Goal: Transaction & Acquisition: Subscribe to service/newsletter

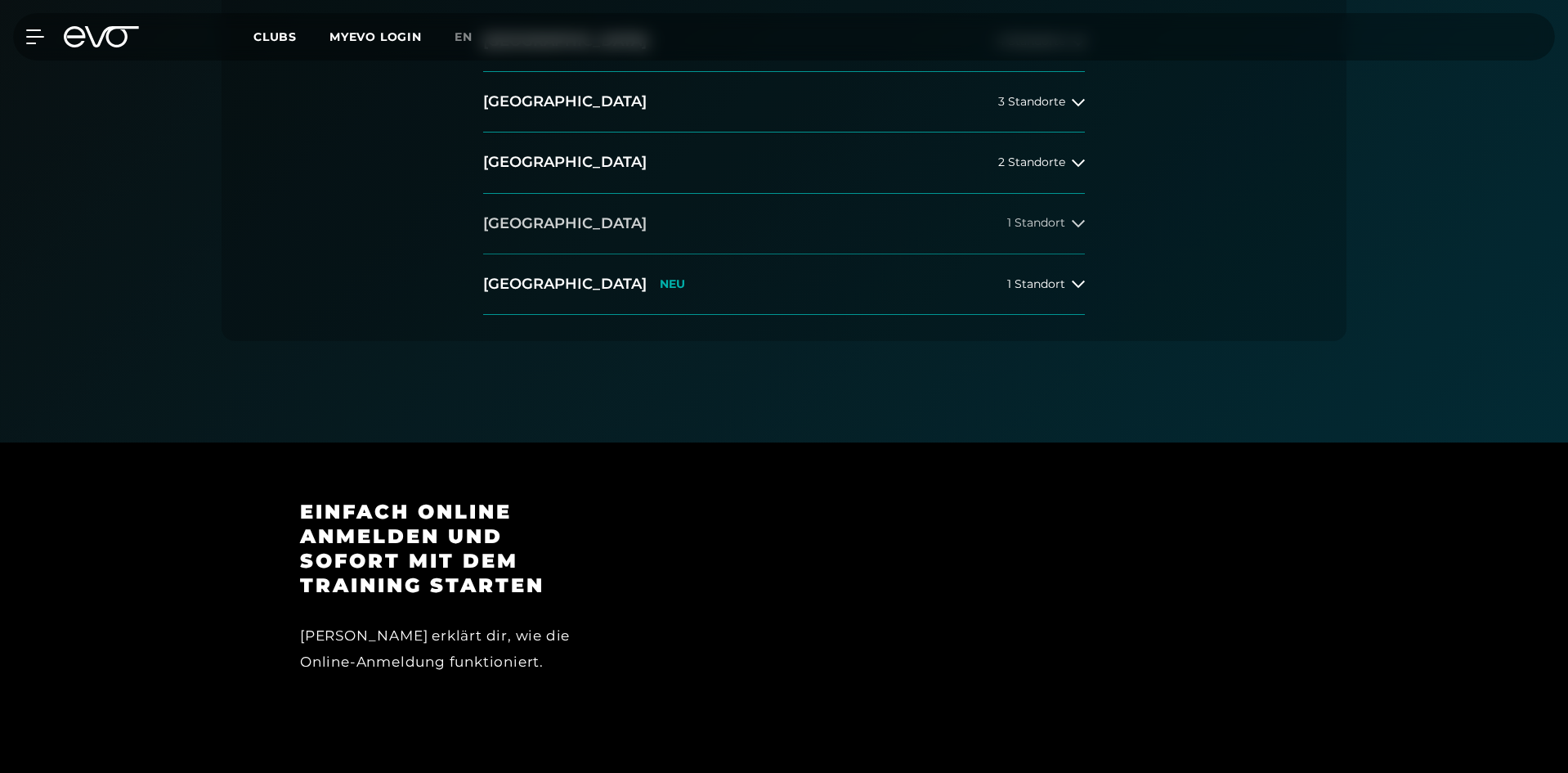
click at [691, 237] on button "[GEOGRAPHIC_DATA] 1 Standort" at bounding box center [784, 224] width 602 height 61
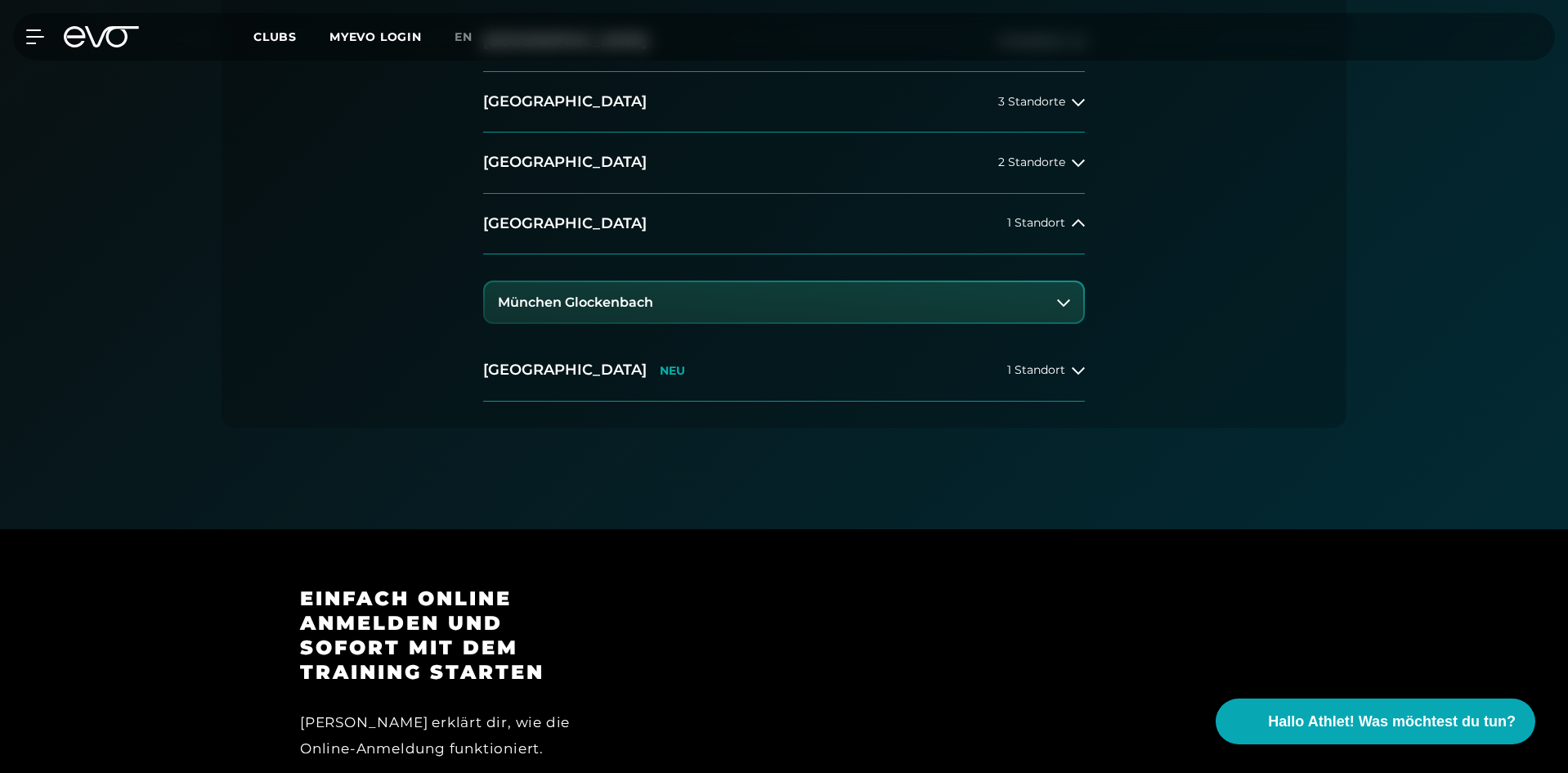
click at [628, 300] on h3 "München Glockenbach" at bounding box center [576, 303] width 156 height 15
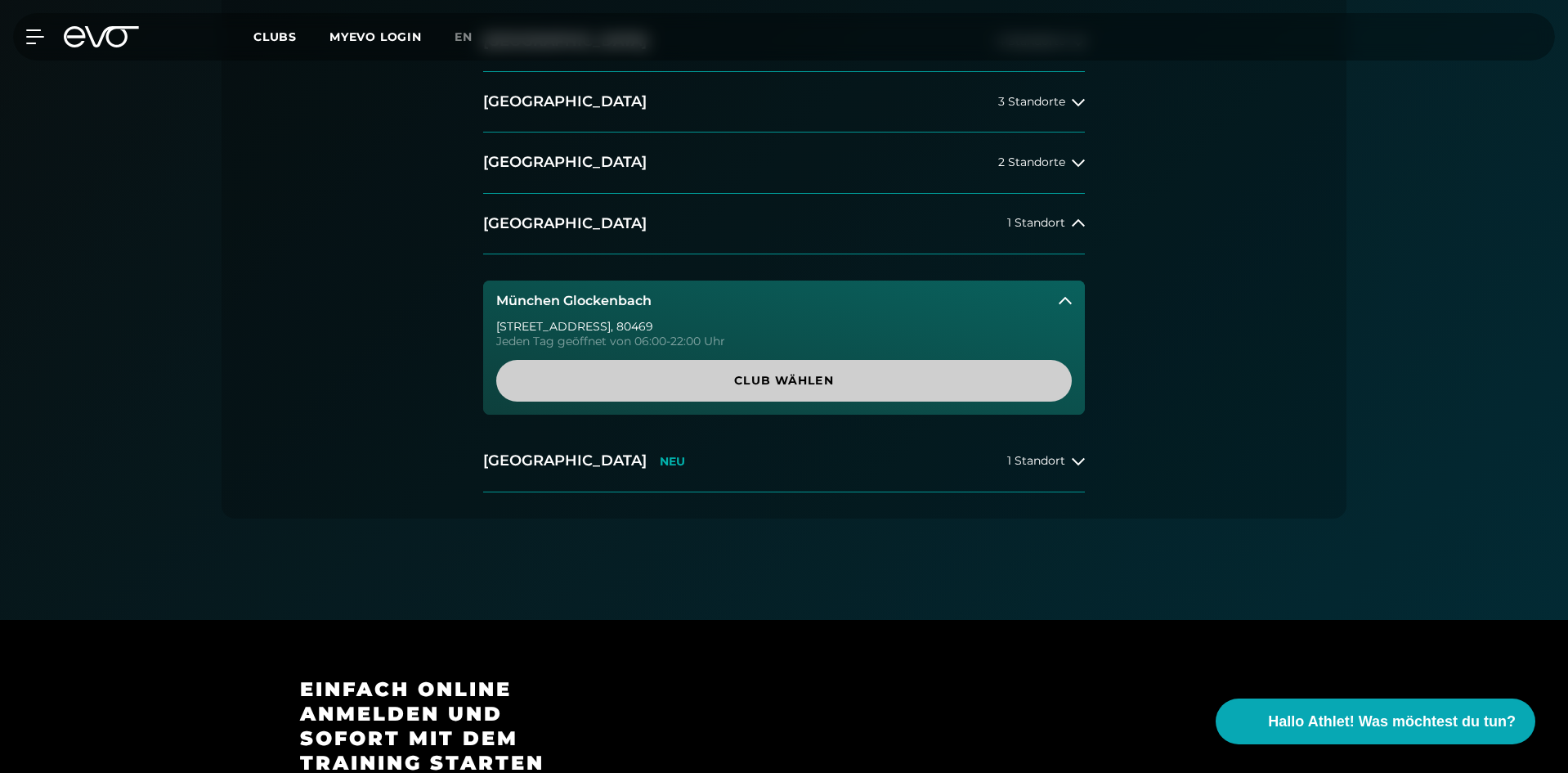
click at [727, 379] on span "Club wählen" at bounding box center [784, 381] width 497 height 17
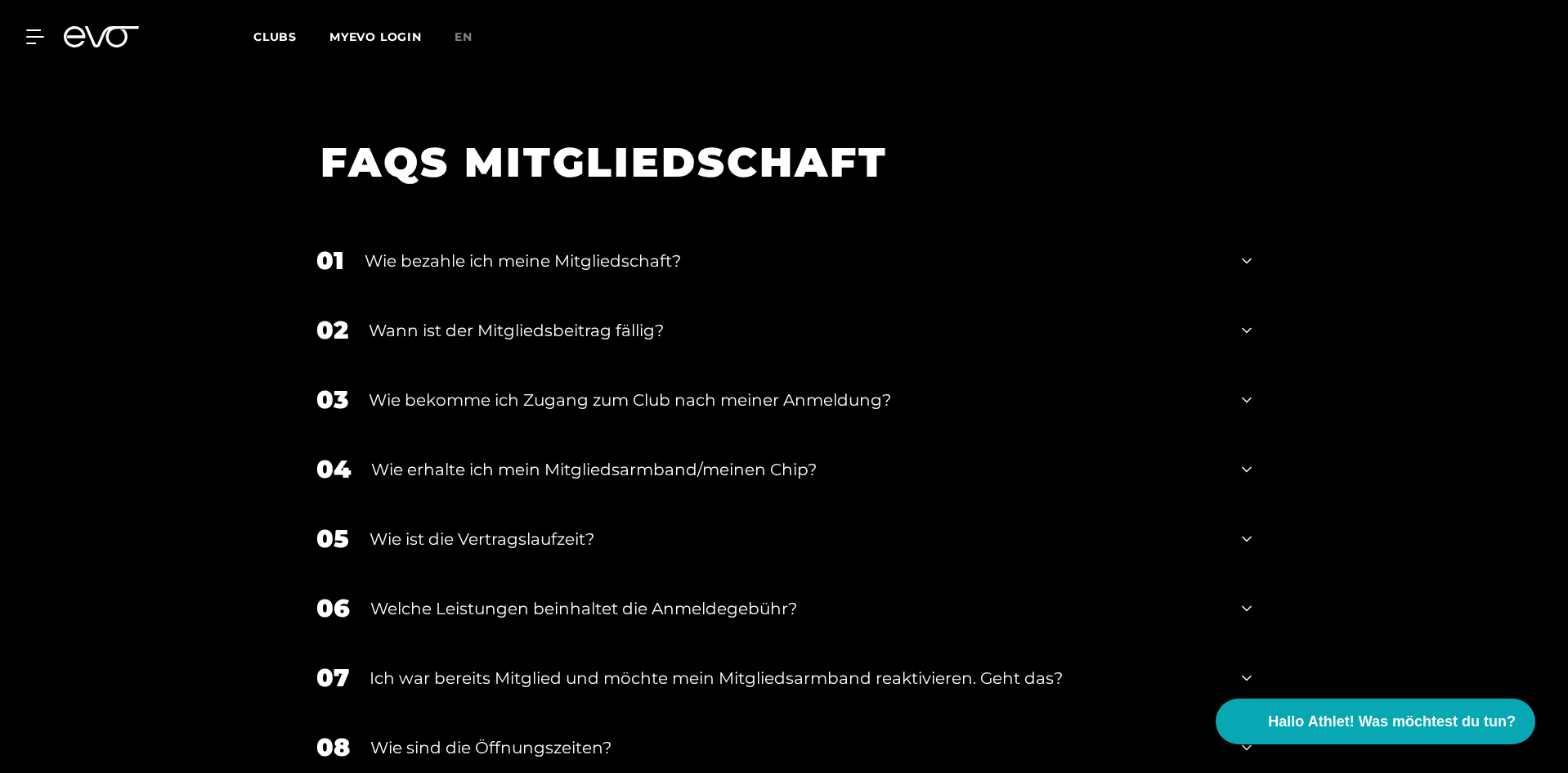
scroll to position [2816, 0]
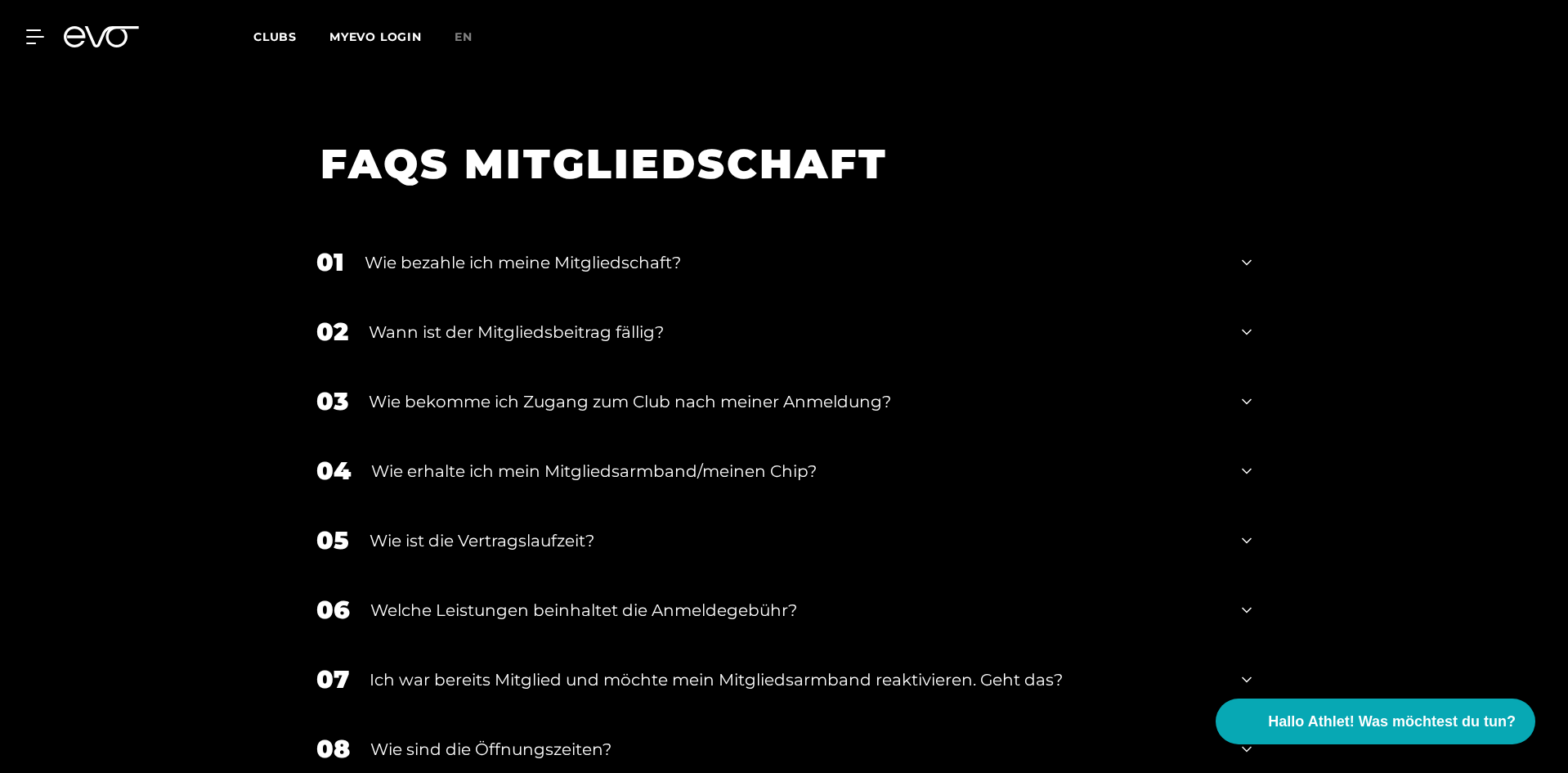
click at [449, 598] on div "Welche Leistungen beinhaltet die Anmeldegebühr?" at bounding box center [795, 610] width 851 height 25
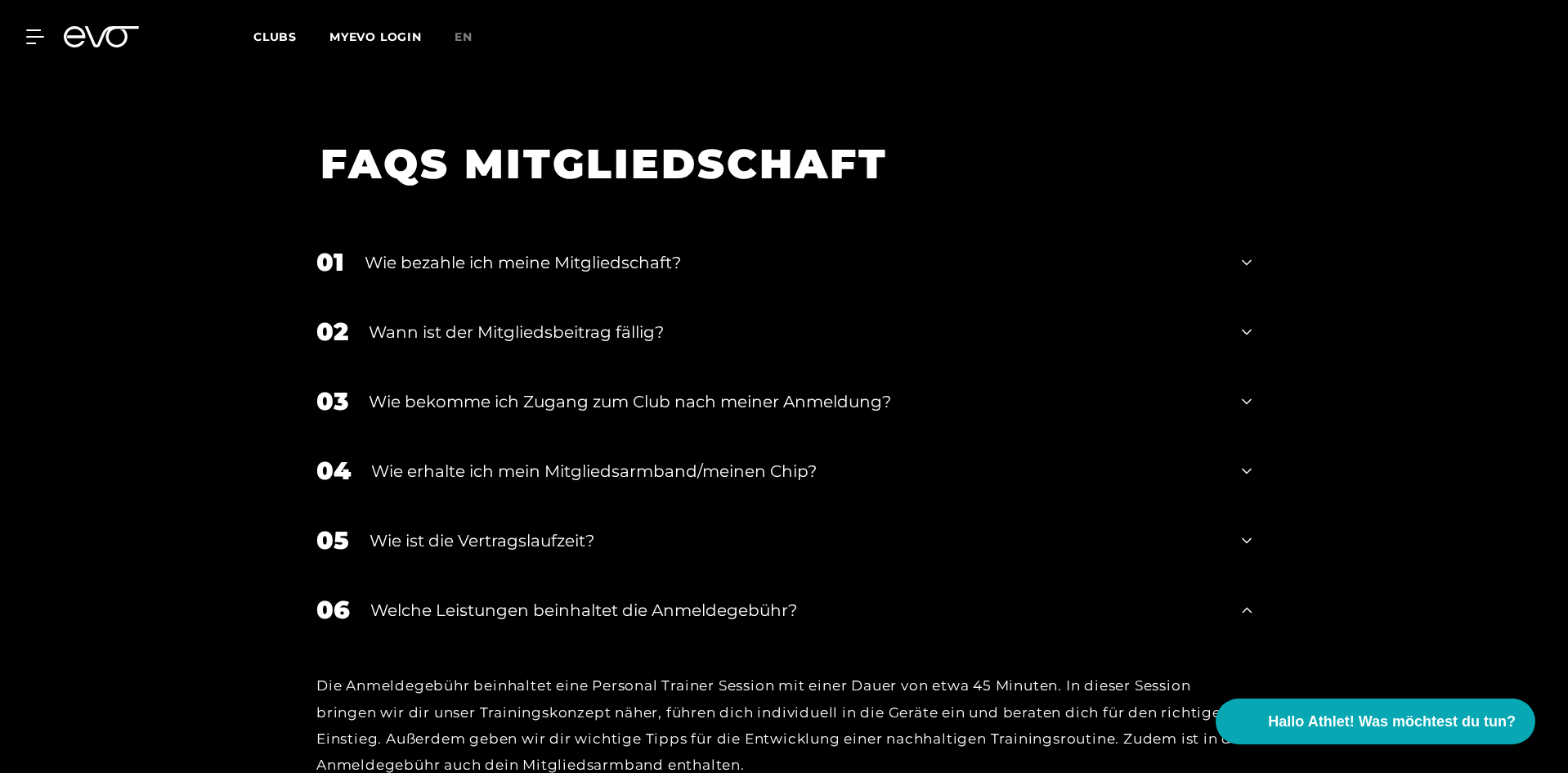
click at [447, 598] on div "Welche Leistungen beinhaltet die Anmeldegebühr?" at bounding box center [795, 610] width 851 height 25
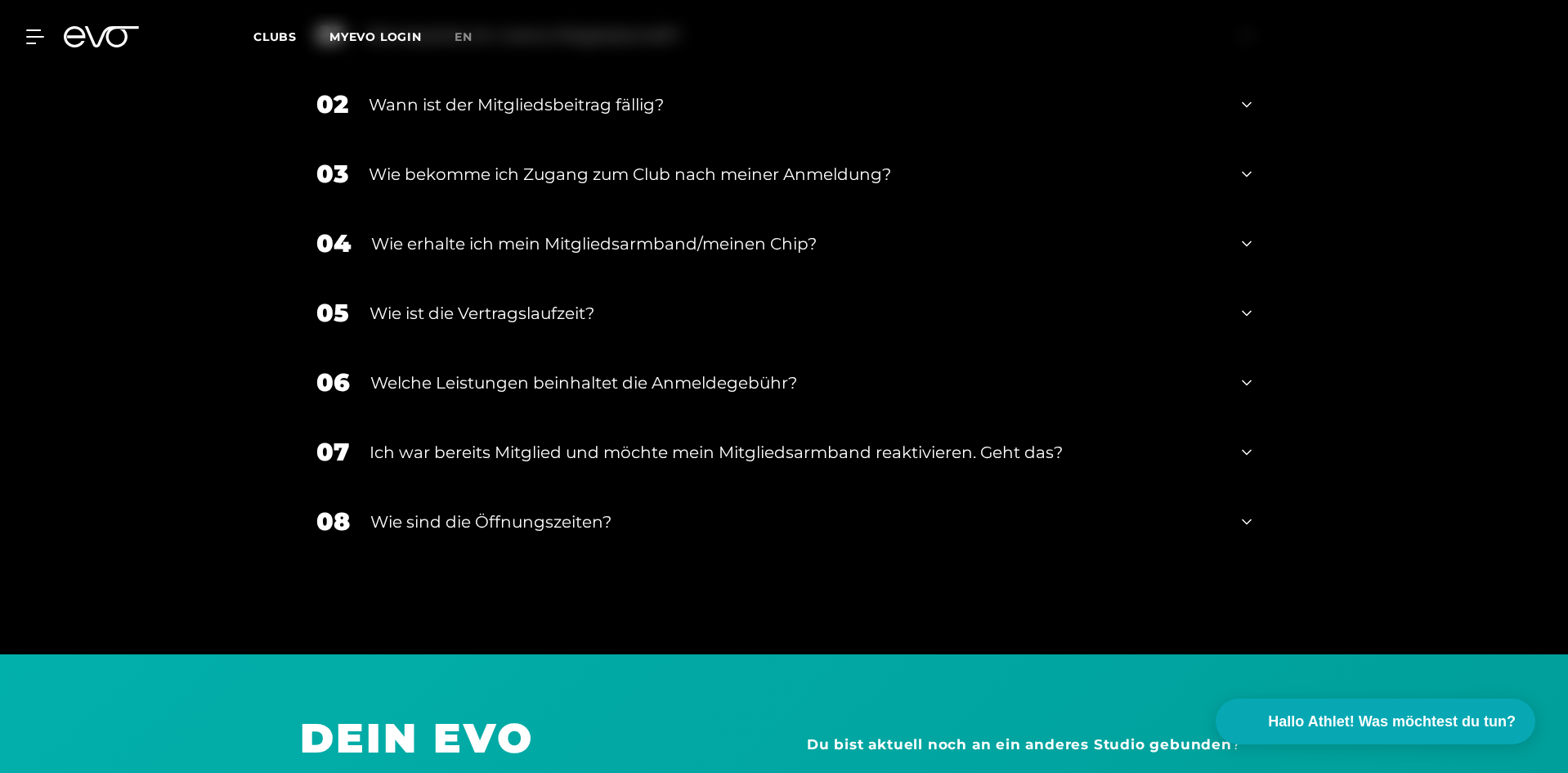
scroll to position [3061, 0]
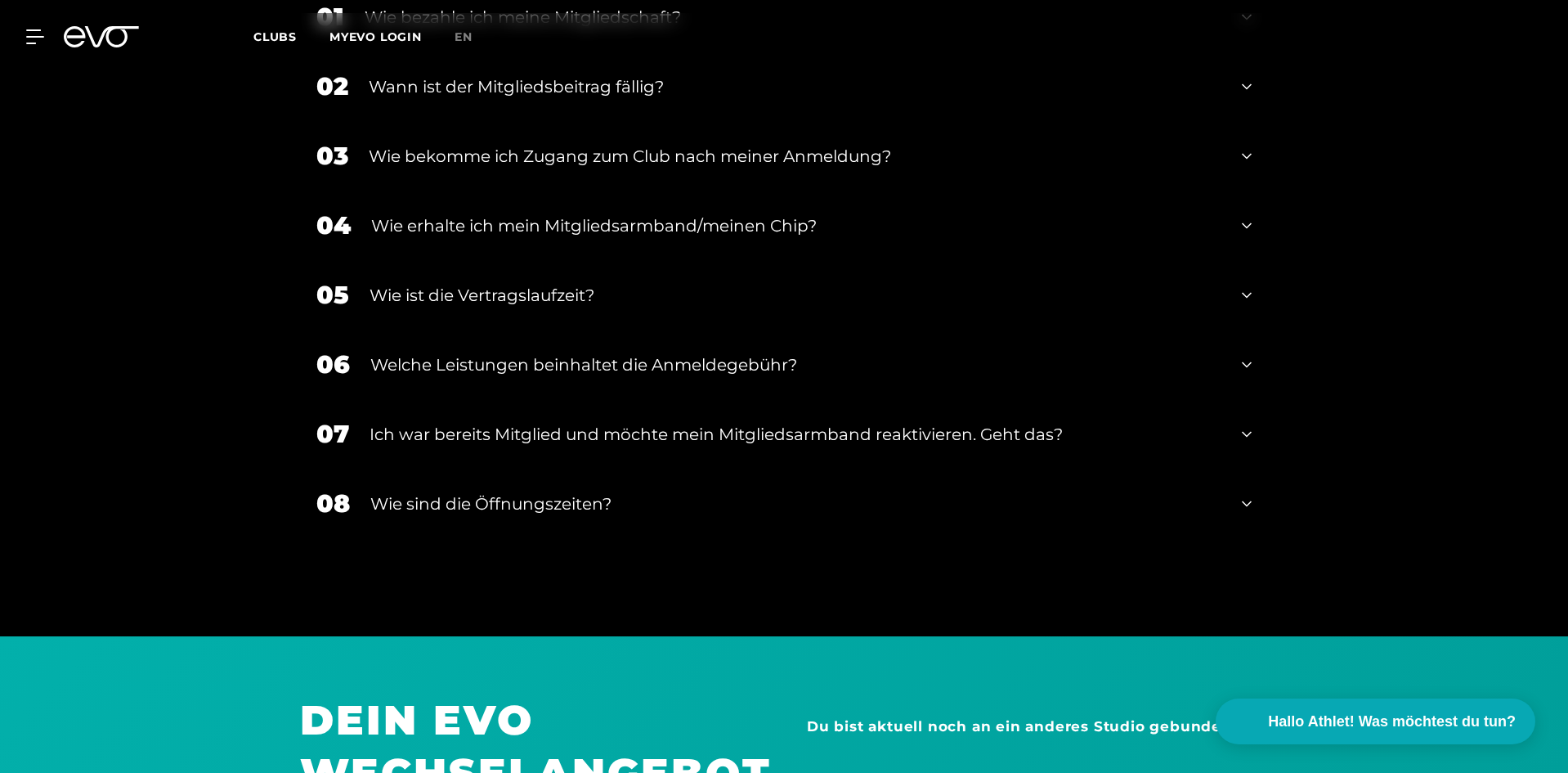
click at [488, 422] on div "Ich war bereits Mitglied und möchte mein Mitgliedsarmband reaktivieren. Geht da…" at bounding box center [795, 434] width 852 height 25
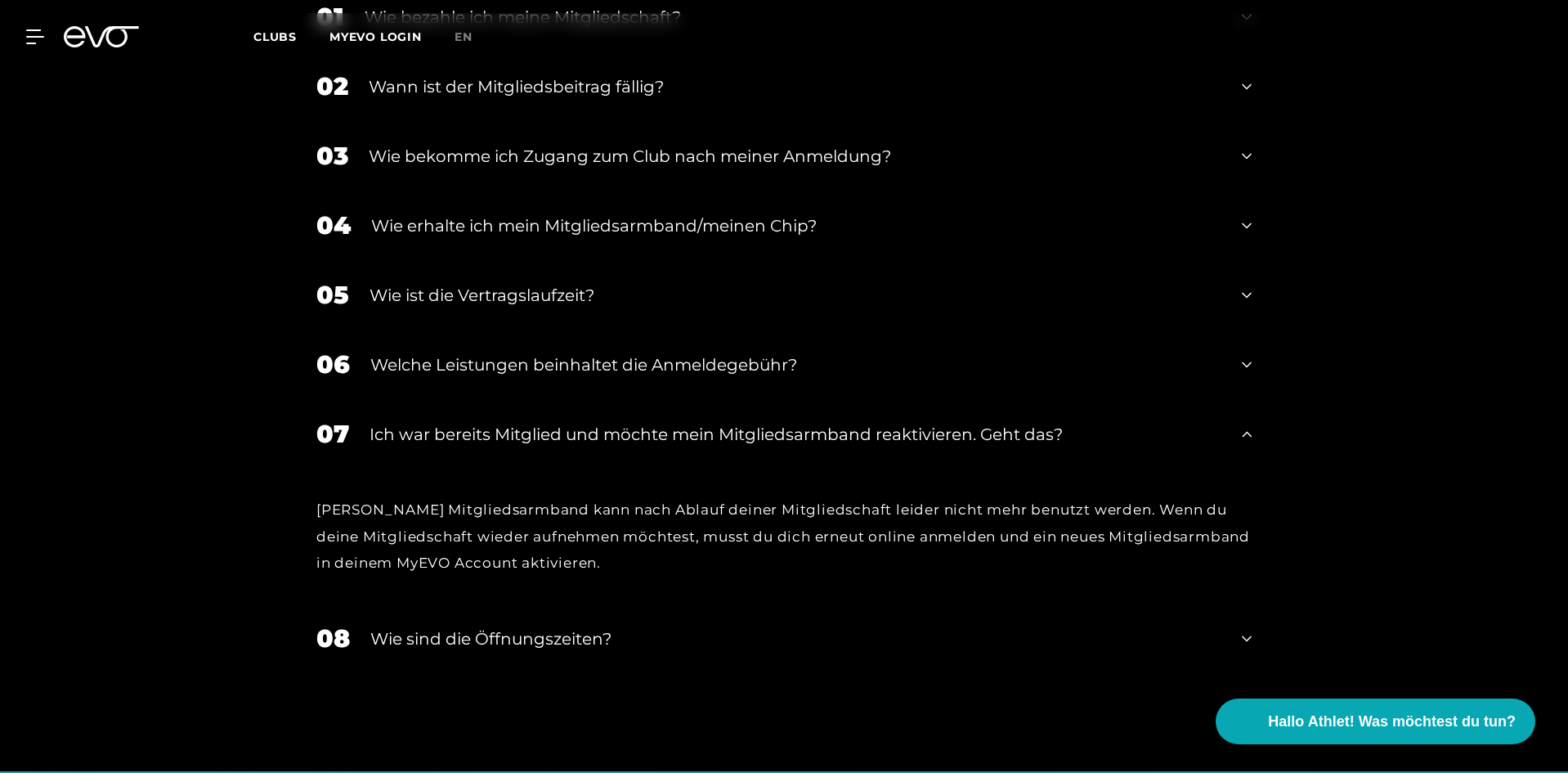
click at [488, 422] on div "Ich war bereits Mitglied und möchte mein Mitgliedsarmband reaktivieren. Geht da…" at bounding box center [795, 434] width 852 height 25
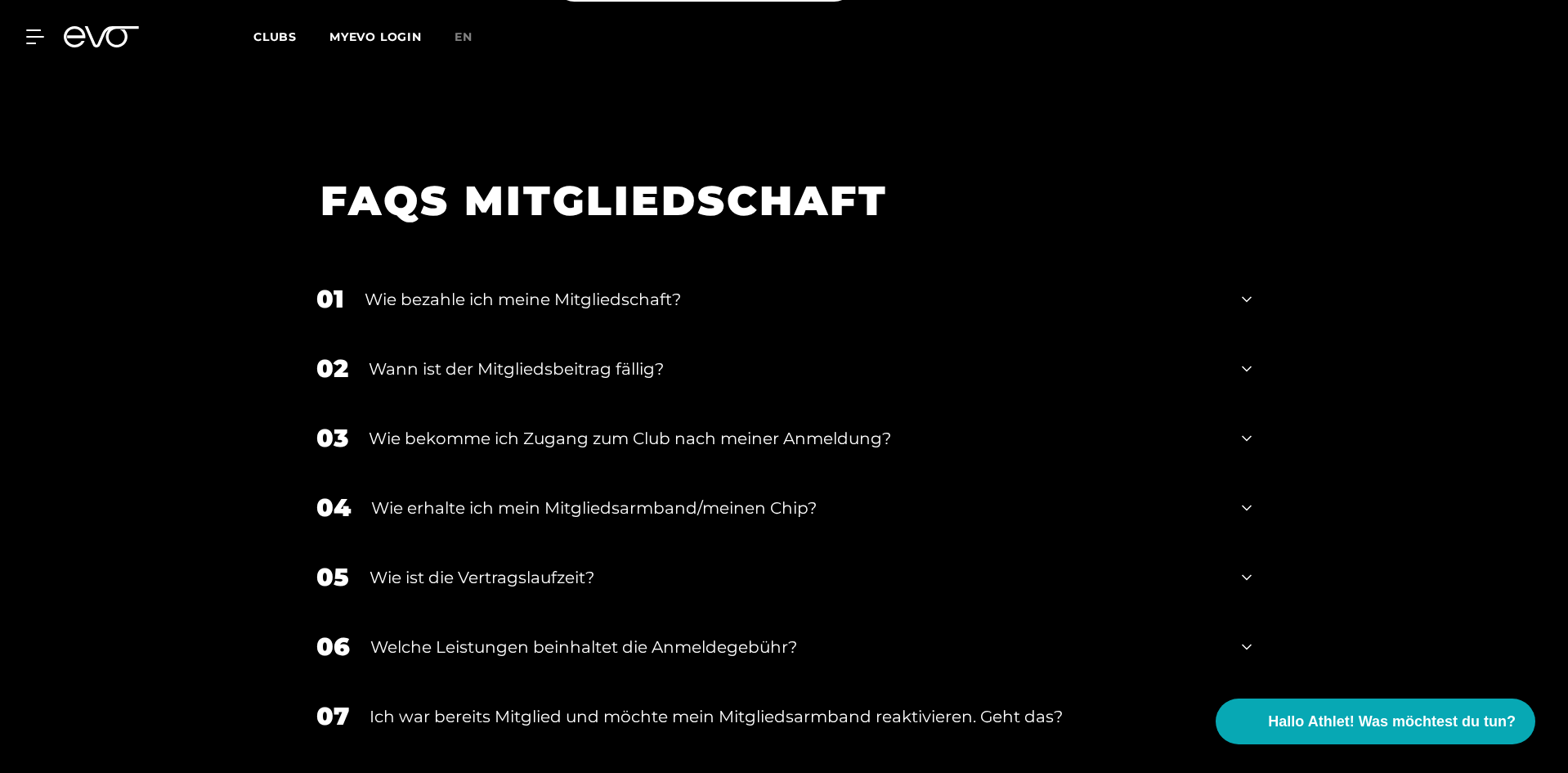
scroll to position [2733, 0]
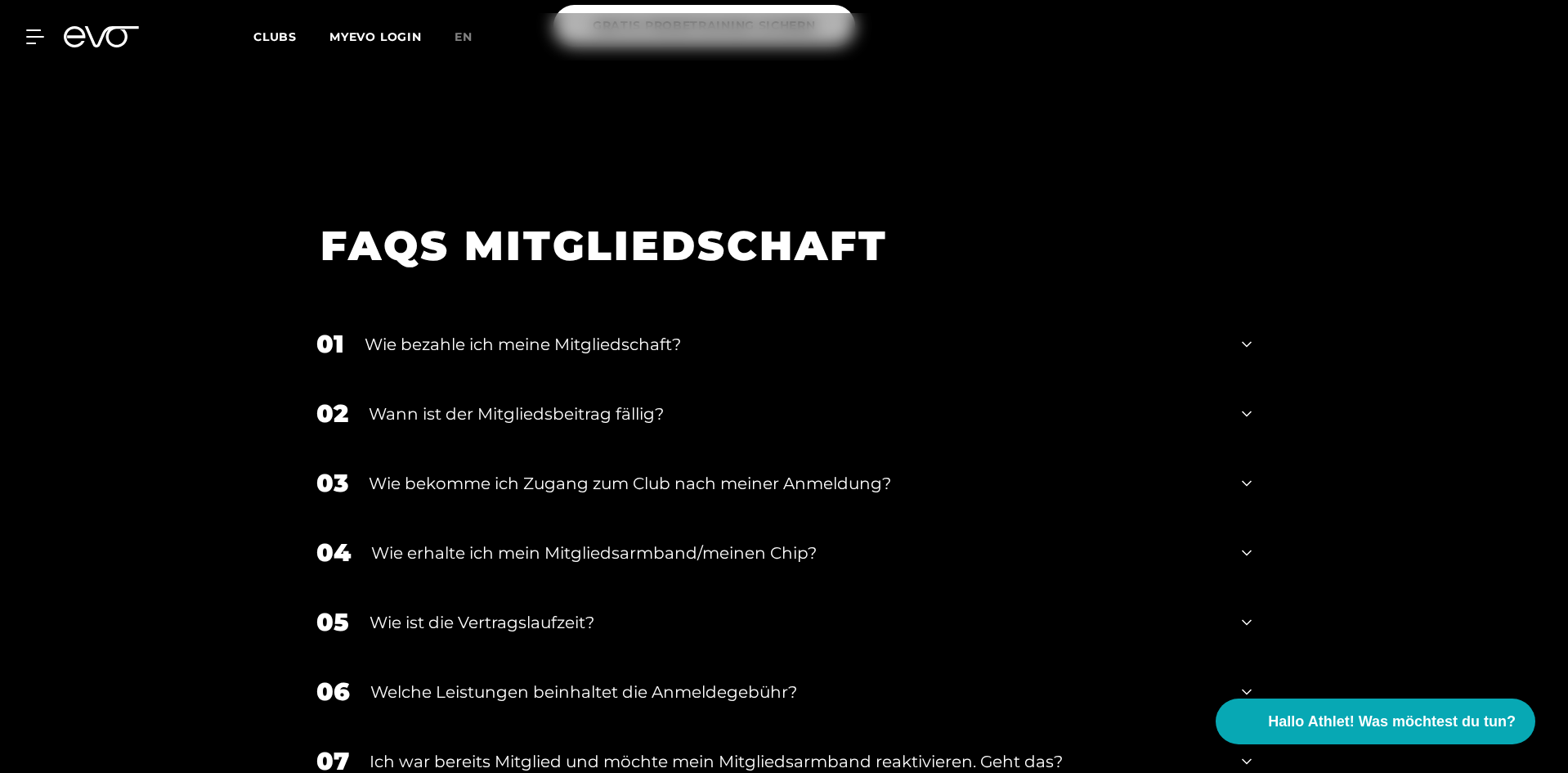
click at [458, 332] on div "Wie bezahle ich meine Mitgliedschaft?" at bounding box center [793, 344] width 857 height 25
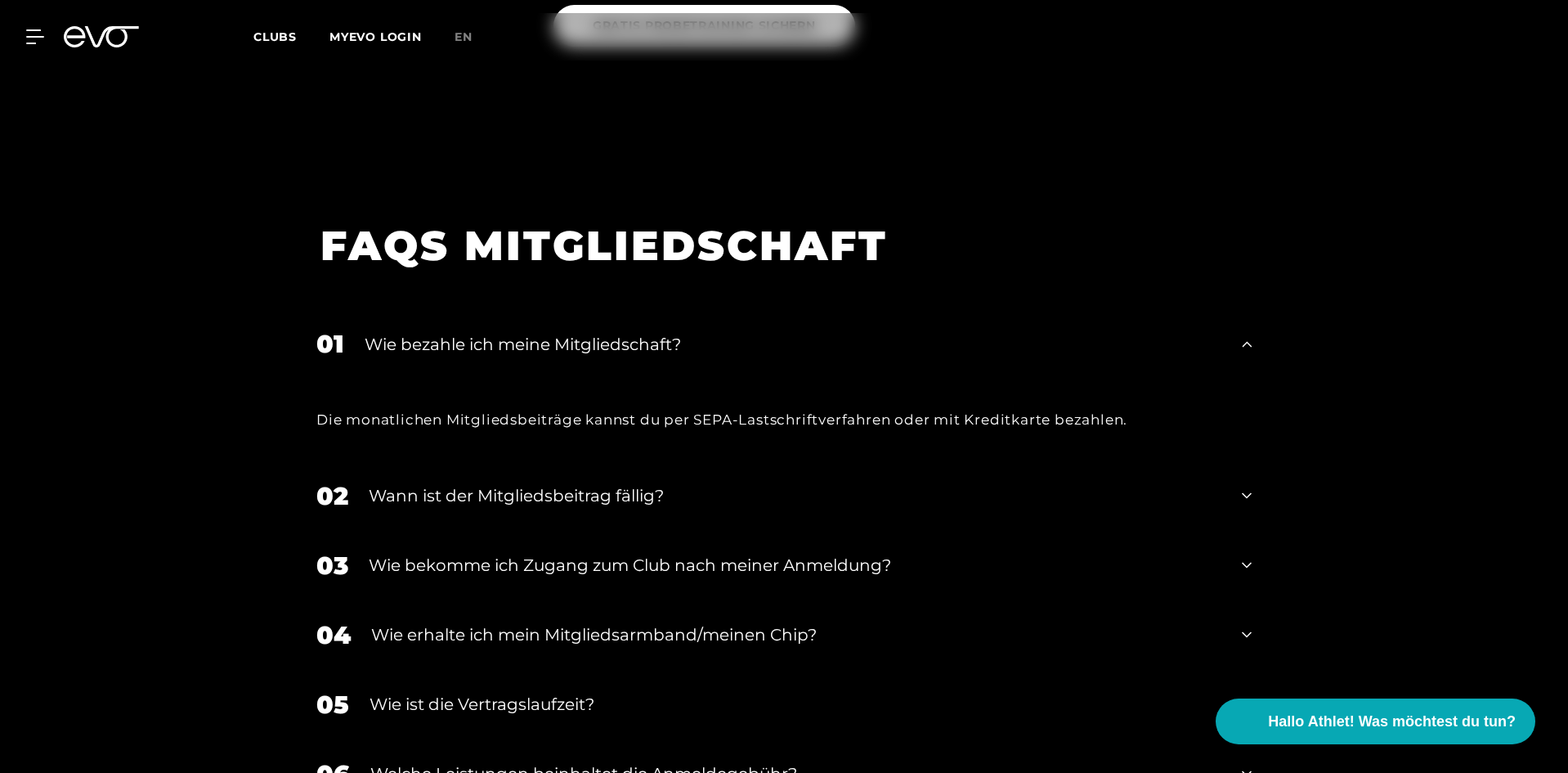
click at [457, 484] on div "Wann ist der Mitgliedsbeitrag fällig?" at bounding box center [795, 495] width 852 height 25
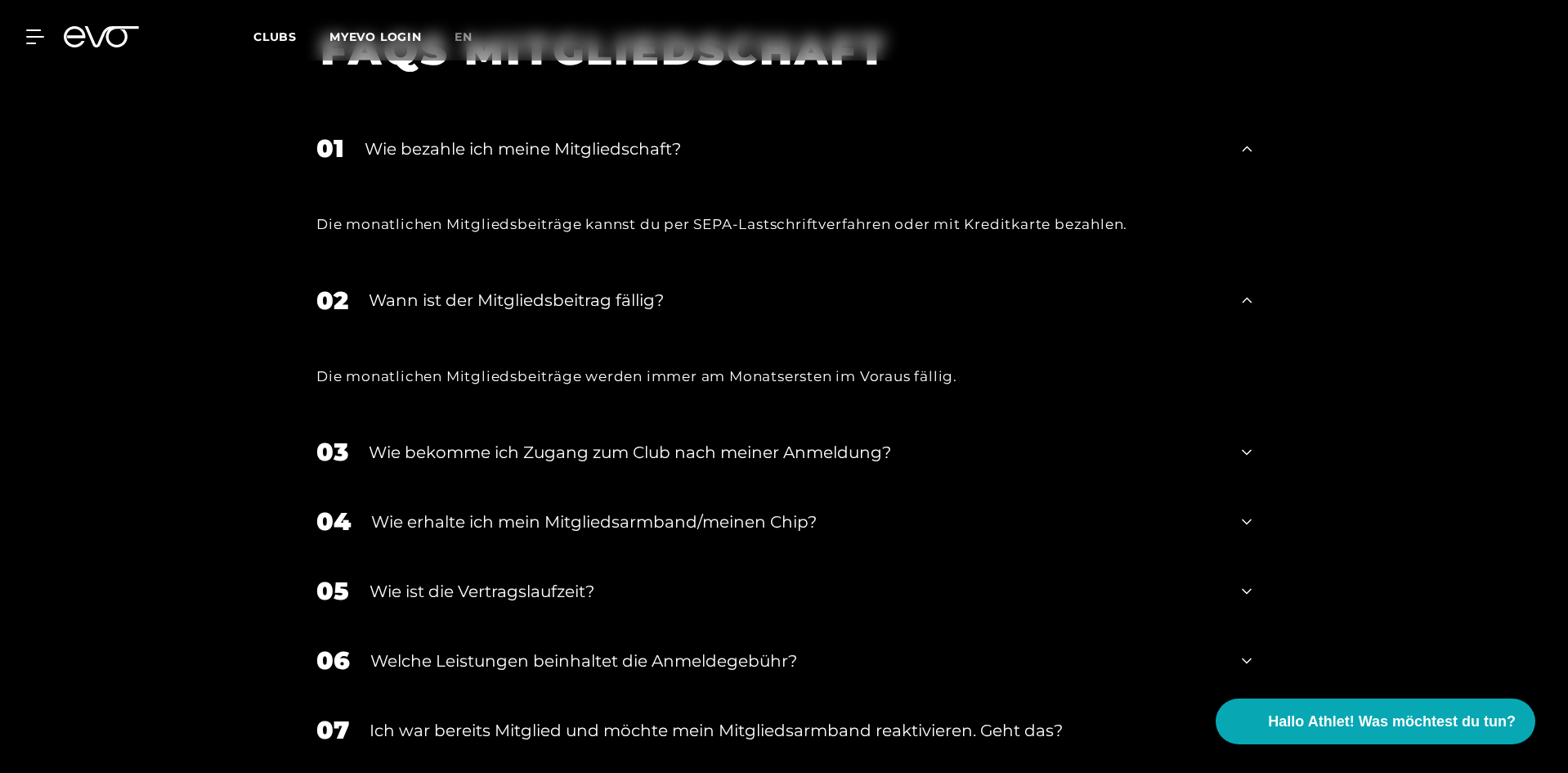
scroll to position [2979, 0]
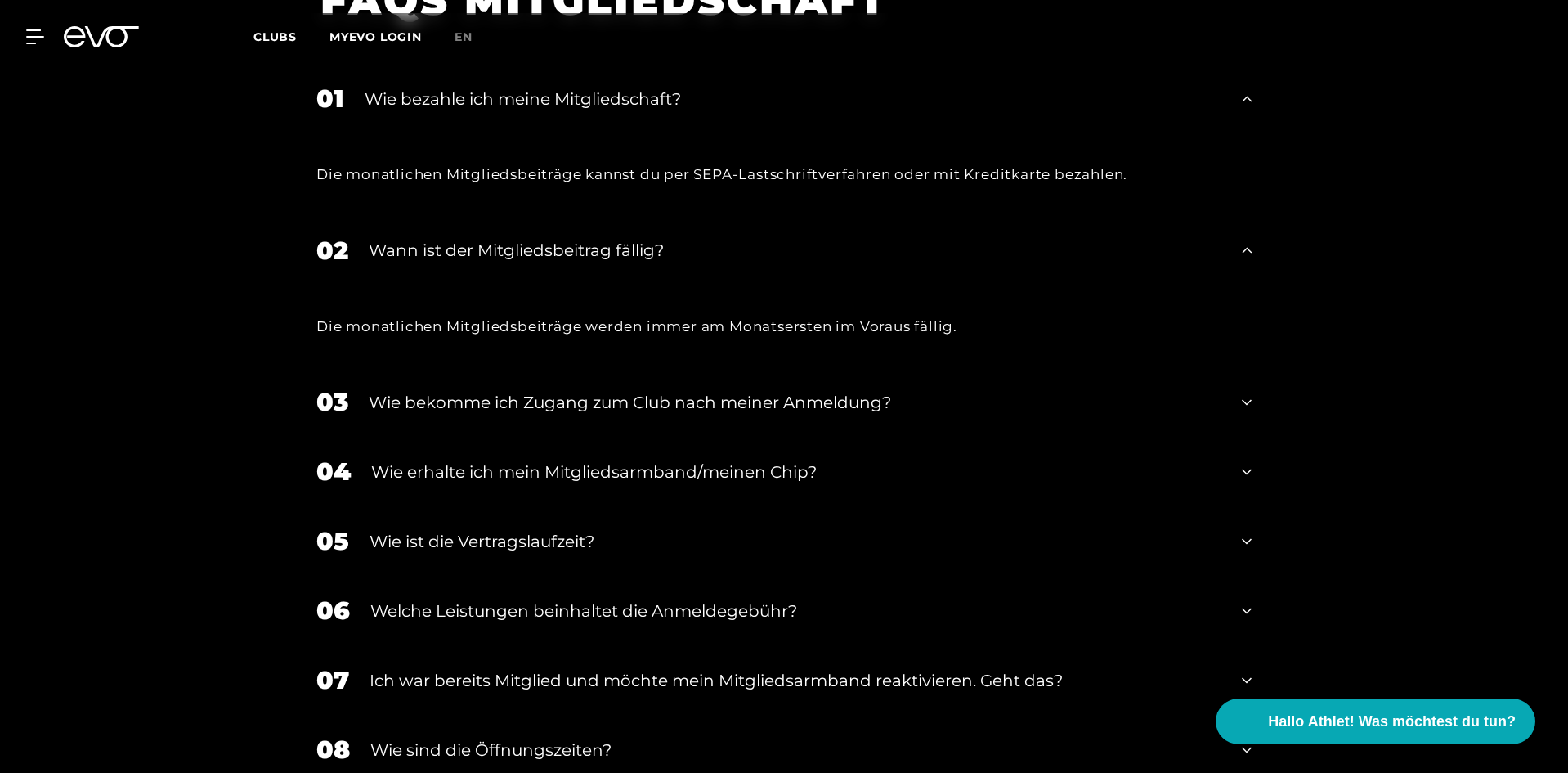
click at [449, 399] on div "03 Wie bekomme ich Zugang zum Club nach meiner Anmeldung?" at bounding box center [784, 403] width 968 height 70
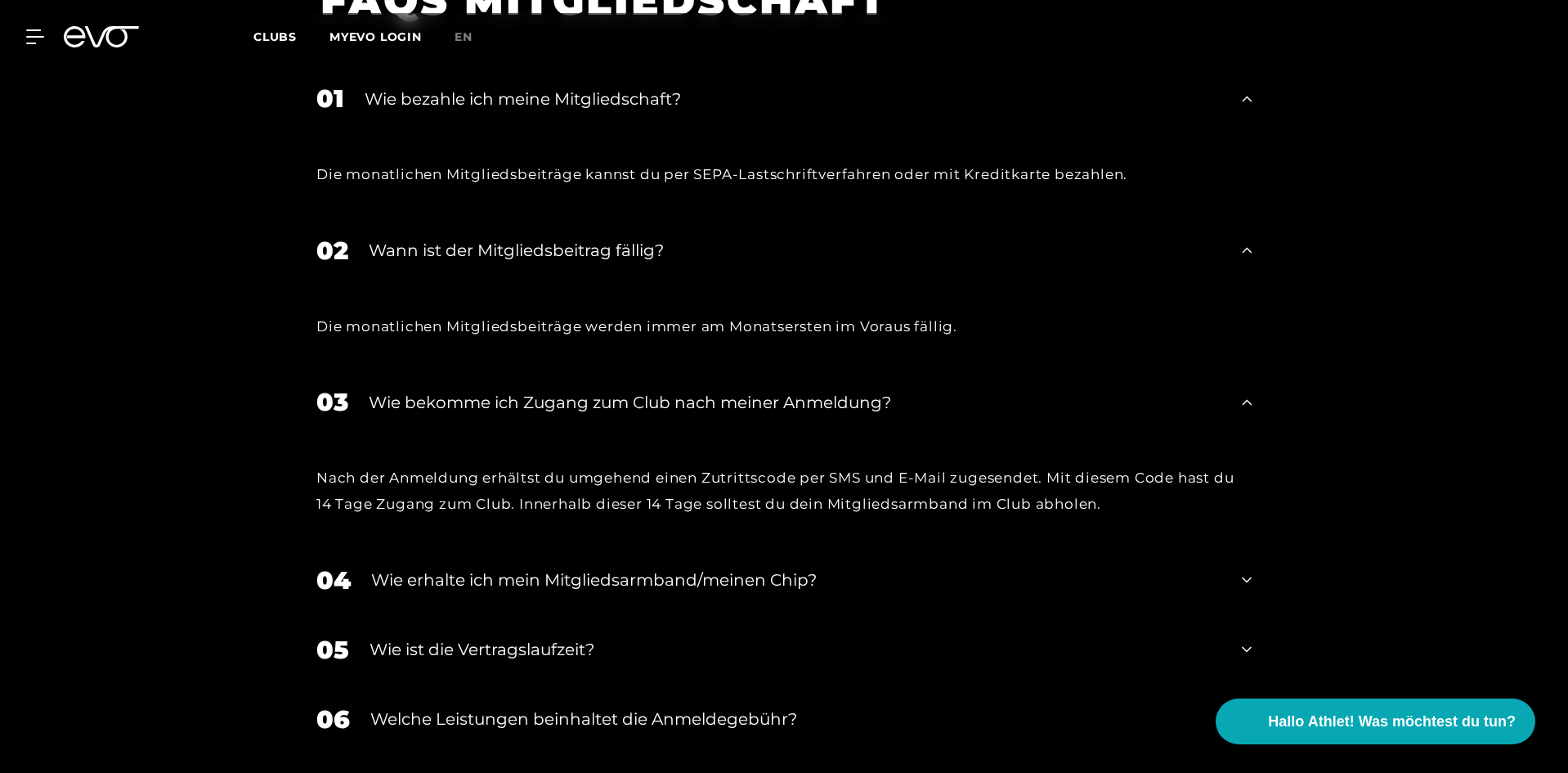
drag, startPoint x: 154, startPoint y: 622, endPoint x: 159, endPoint y: 598, distance: 24.5
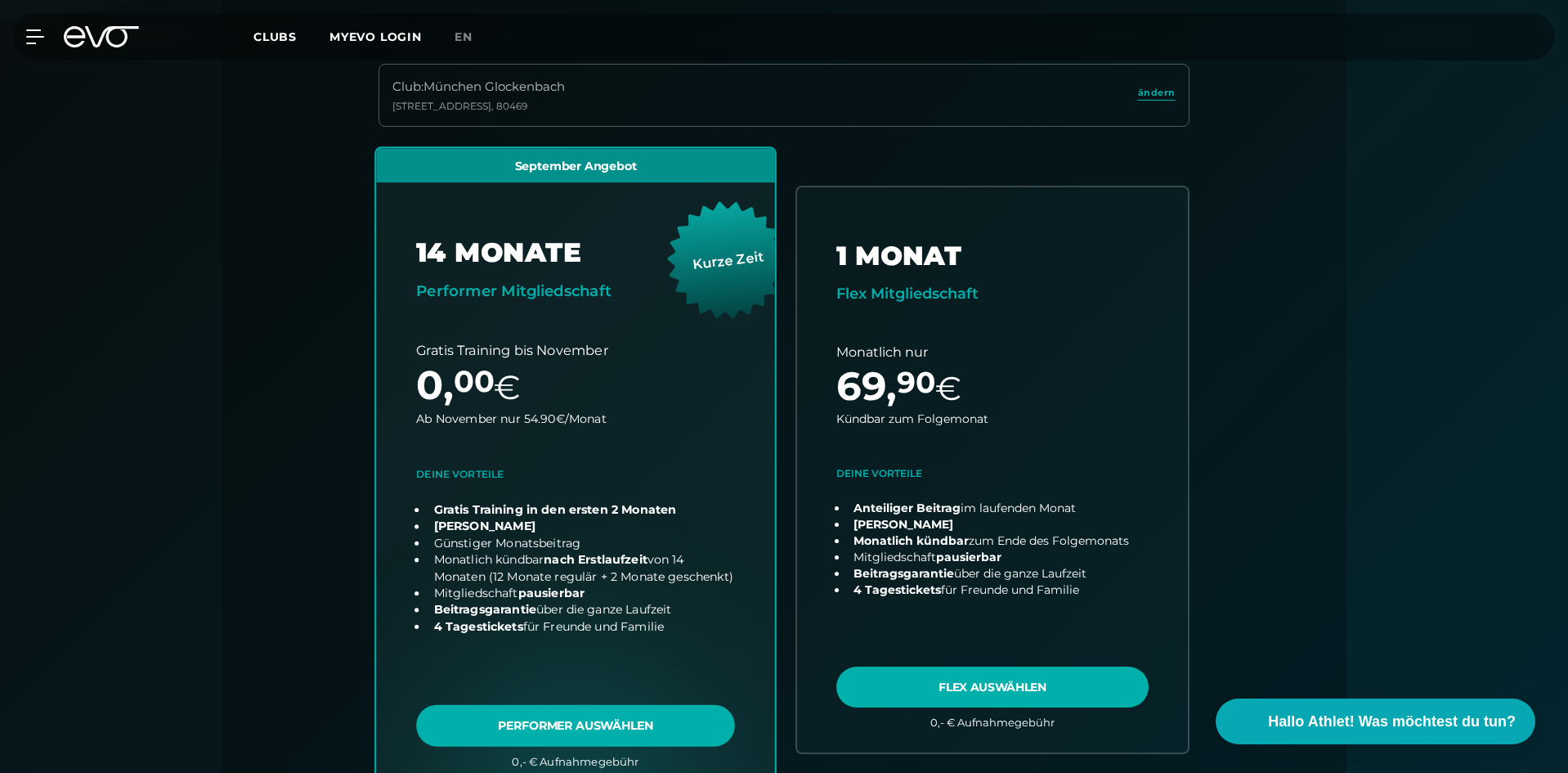
scroll to position [491, 0]
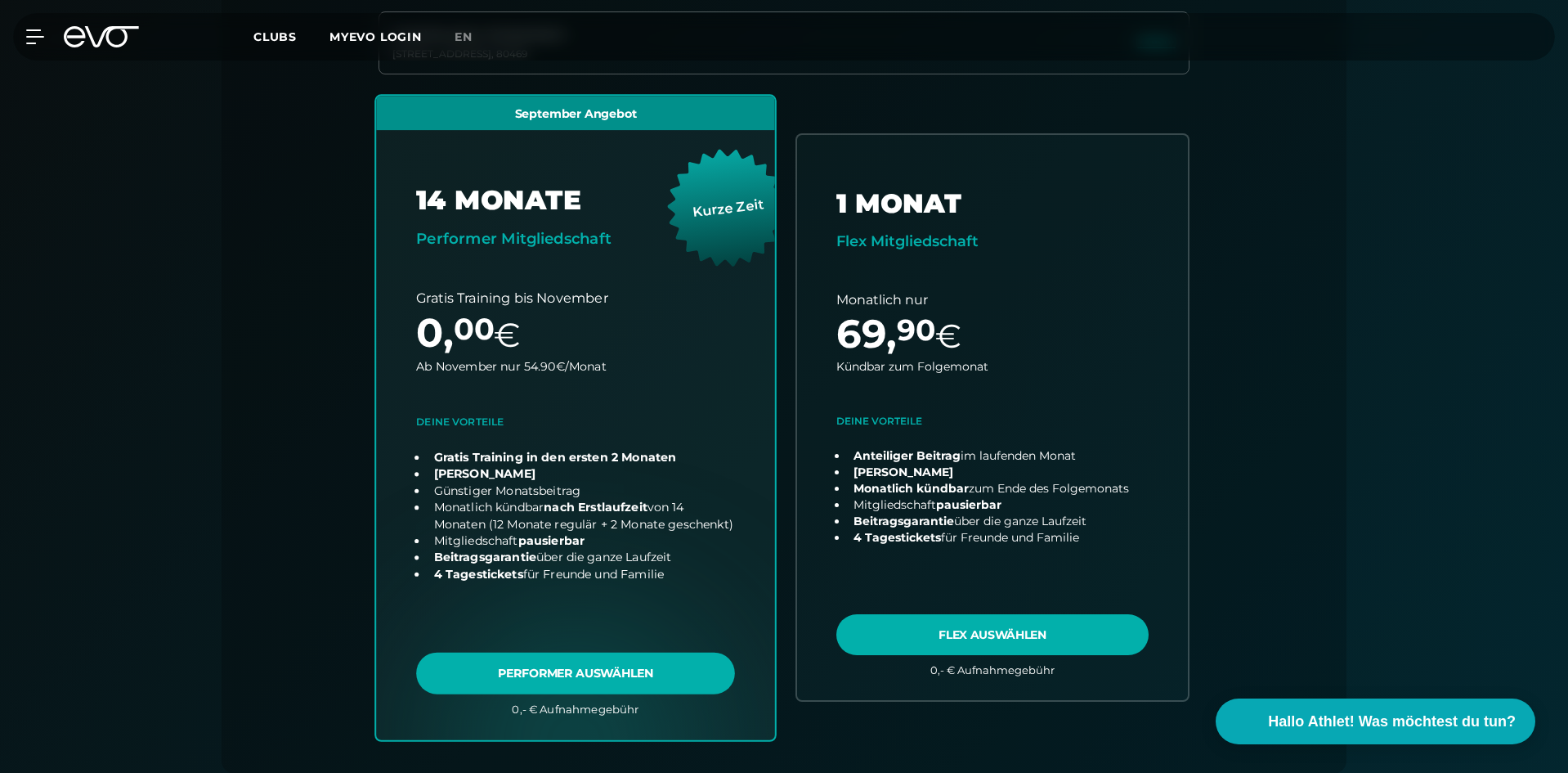
click at [512, 681] on link "choose plan" at bounding box center [575, 417] width 399 height 644
